Goal: Check status: Check status

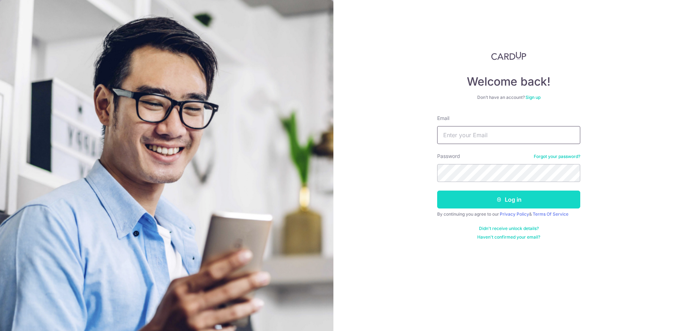
type input "[EMAIL_ADDRESS][DOMAIN_NAME]"
click at [466, 198] on button "Log in" at bounding box center [508, 199] width 143 height 18
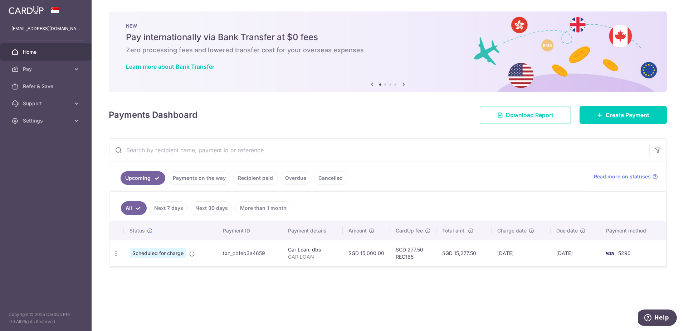
click at [201, 179] on link "Payments on the way" at bounding box center [199, 178] width 62 height 14
